Goal: Navigation & Orientation: Find specific page/section

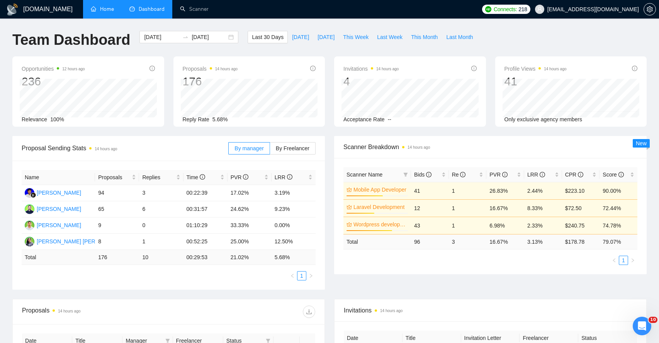
click at [101, 12] on link "Home" at bounding box center [102, 9] width 23 height 7
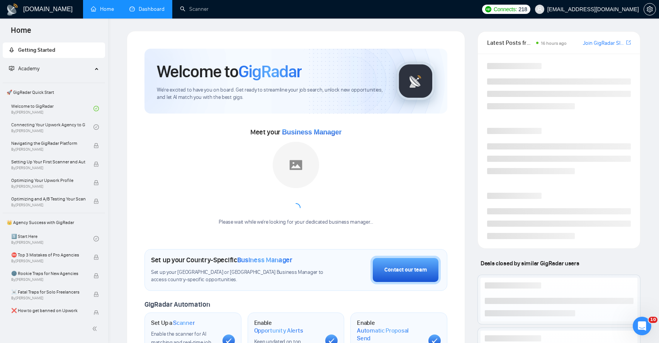
click at [148, 7] on link "Dashboard" at bounding box center [146, 9] width 35 height 7
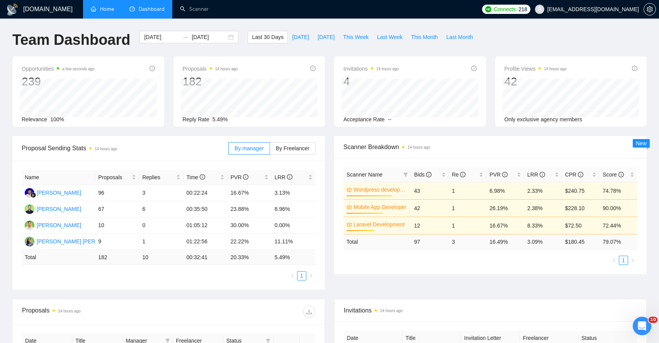
click at [110, 7] on link "Home" at bounding box center [102, 9] width 23 height 7
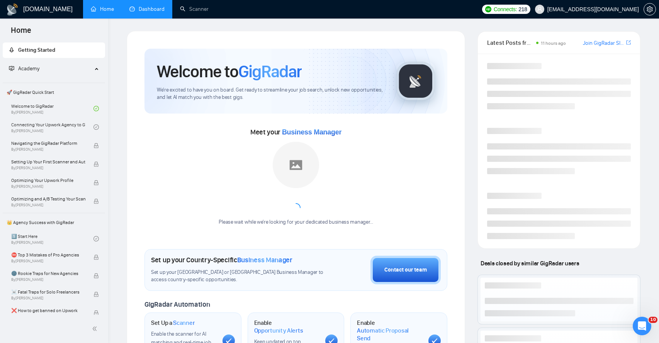
click at [139, 9] on link "Dashboard" at bounding box center [146, 9] width 35 height 7
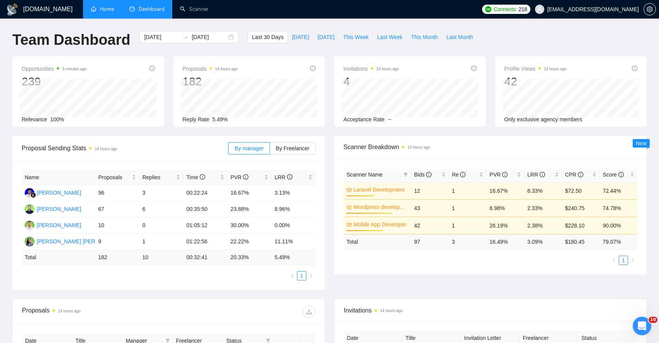
click at [104, 6] on link "Home" at bounding box center [102, 9] width 23 height 7
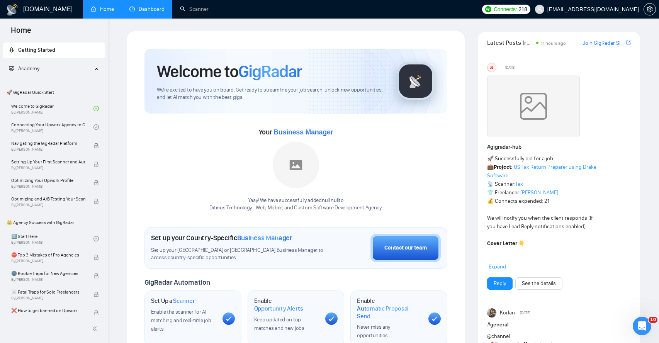
click at [145, 8] on link "Dashboard" at bounding box center [146, 9] width 35 height 7
